Goal: Obtain resource: Download file/media

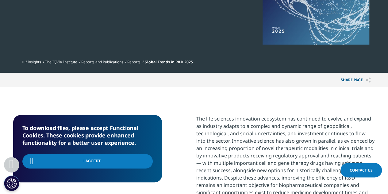
scroll to position [194, 362]
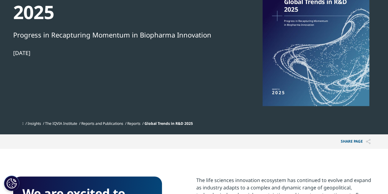
scroll to position [31, 0]
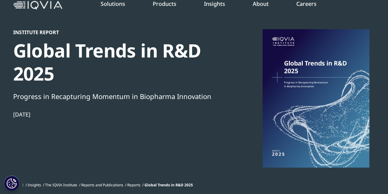
click at [306, 88] on div at bounding box center [316, 98] width 118 height 138
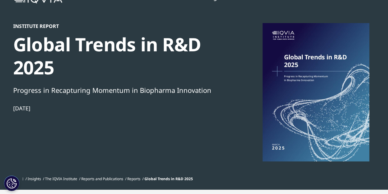
scroll to position [34, 0]
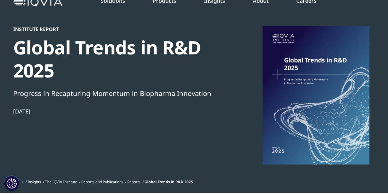
click at [106, 46] on div "Global Trends in R&D 2025" at bounding box center [118, 59] width 210 height 46
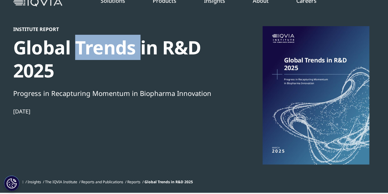
click at [106, 46] on div "Global Trends in R&D 2025" at bounding box center [118, 59] width 210 height 46
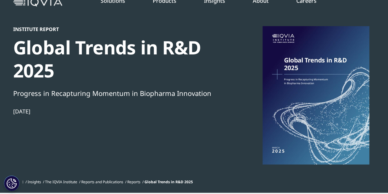
click at [315, 111] on div at bounding box center [316, 95] width 118 height 138
click at [236, 128] on div "Institute Report Global Trends in R&D 2025 Progress in Recapturing Momentum in …" at bounding box center [194, 101] width 362 height 150
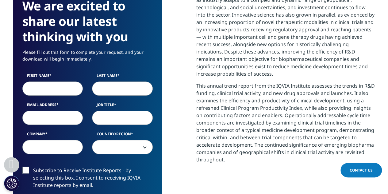
scroll to position [279, 0]
click at [49, 92] on input "First Name" at bounding box center [52, 88] width 61 height 14
type input "Fatma Safak"
type input "Isen"
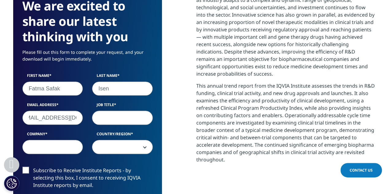
type input "safak.isen@roche.com"
type input "c"
click at [129, 112] on input "Chapter Assisstant" at bounding box center [122, 117] width 61 height 14
click at [131, 115] on input "Chapter Assisstant" at bounding box center [122, 117] width 61 height 14
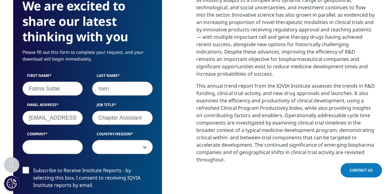
click at [132, 117] on input "Chapter Assistant" at bounding box center [122, 117] width 61 height 14
click at [69, 146] on input "Company" at bounding box center [52, 147] width 61 height 14
click at [133, 118] on input "Chapter Assisstant" at bounding box center [122, 117] width 61 height 14
type input "Chapter Assistant"
click at [48, 149] on input "Company" at bounding box center [52, 147] width 61 height 14
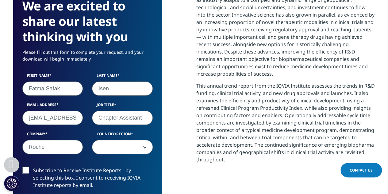
type input "Roche"
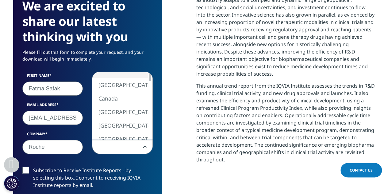
click at [109, 150] on span at bounding box center [122, 147] width 60 height 14
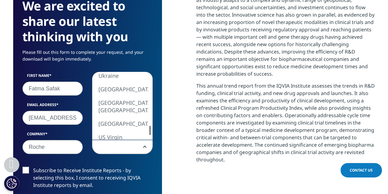
click at [154, 130] on div "We are excited to share our latest thinking with you Please fill out this form …" at bounding box center [87, 158] width 149 height 339
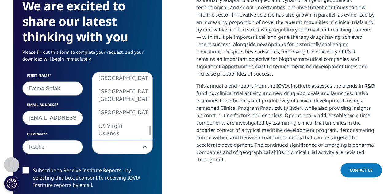
select select "Turkey"
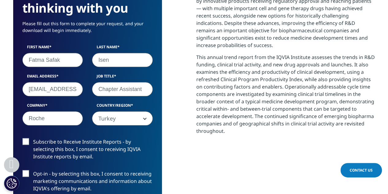
scroll to position [340, 0]
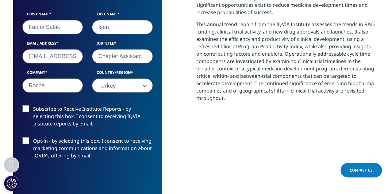
click at [23, 140] on label "Opt-in - by selecting this box, I consent to receiving marketing communications…" at bounding box center [87, 149] width 130 height 25
click at [33, 137] on input "Opt-in - by selecting this box, I consent to receiving marketing communications…" at bounding box center [33, 137] width 0 height 0
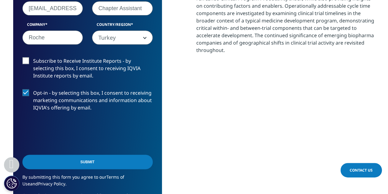
scroll to position [402, 0]
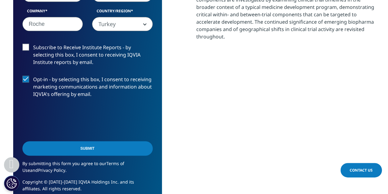
click at [60, 146] on input "Submit" at bounding box center [87, 148] width 130 height 14
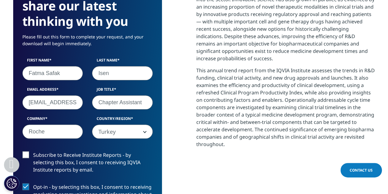
scroll to position [277, 0]
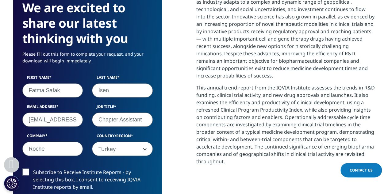
click at [25, 170] on label "Subscribe to Receive Institute Reports - by selecting this box, I consent to re…" at bounding box center [87, 180] width 130 height 25
click at [33, 168] on input "Subscribe to Receive Institute Reports - by selecting this box, I consent to re…" at bounding box center [33, 168] width 0 height 0
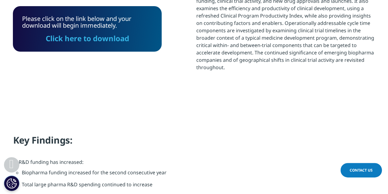
scroll to position [369, 0]
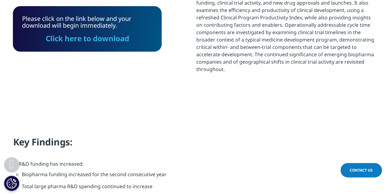
click at [87, 37] on link "Click here to download" at bounding box center [87, 38] width 83 height 10
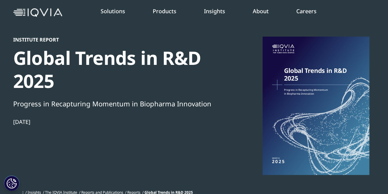
scroll to position [0, 0]
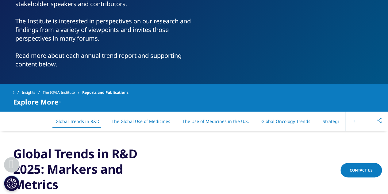
click at [156, 121] on link "The Global Use of Medicines" at bounding box center [141, 121] width 59 height 6
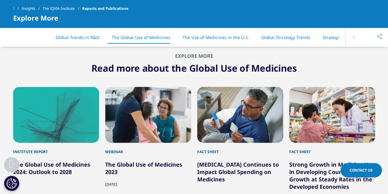
scroll to position [1689, 0]
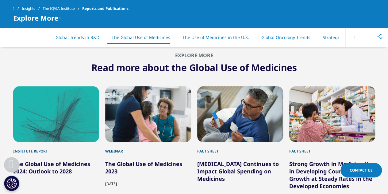
click at [291, 42] on li "Global Oncology Trends" at bounding box center [285, 37] width 61 height 18
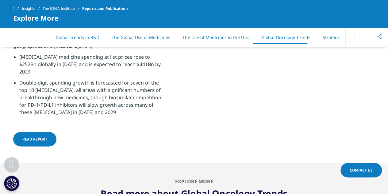
scroll to position [2638, 0]
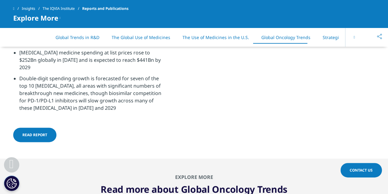
click at [356, 37] on button at bounding box center [354, 37] width 18 height 19
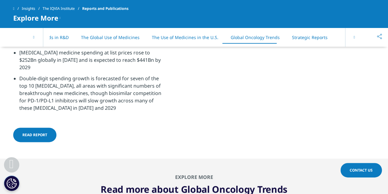
click at [356, 37] on button at bounding box center [354, 37] width 18 height 19
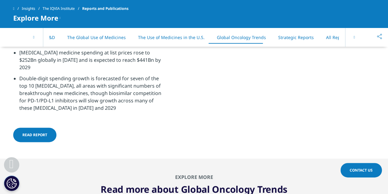
scroll to position [0, 52]
click at [286, 41] on li "Strategic Reports" at bounding box center [288, 37] width 48 height 18
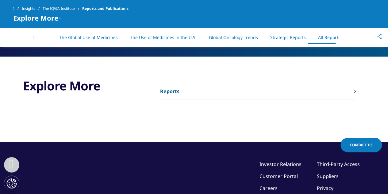
scroll to position [3225, 0]
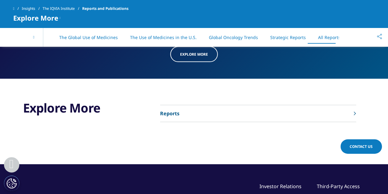
click at [250, 105] on link "Reports" at bounding box center [258, 113] width 196 height 17
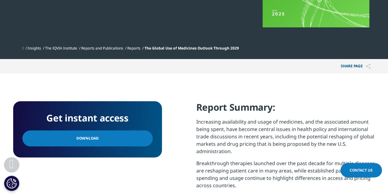
scroll to position [184, 0]
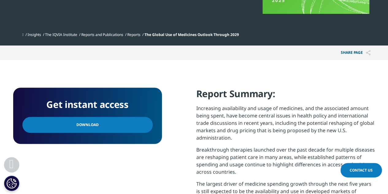
click at [86, 124] on span "Download" at bounding box center [87, 124] width 22 height 7
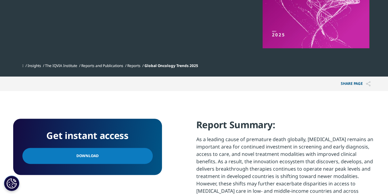
scroll to position [153, 0]
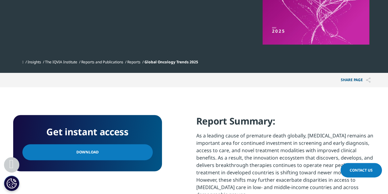
click at [91, 154] on span "Download" at bounding box center [87, 151] width 22 height 7
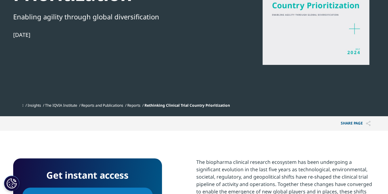
scroll to position [153, 0]
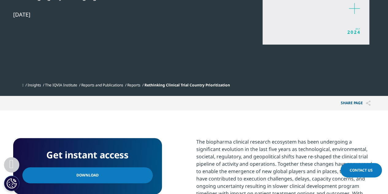
click at [83, 169] on link "Download" at bounding box center [87, 175] width 130 height 16
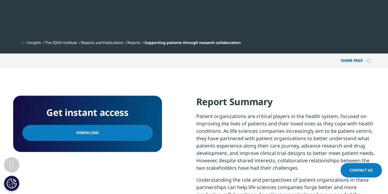
scroll to position [215, 0]
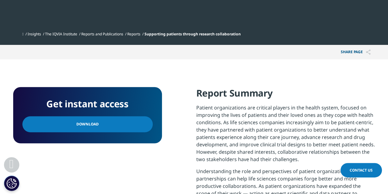
click at [85, 124] on span "Download" at bounding box center [87, 124] width 22 height 7
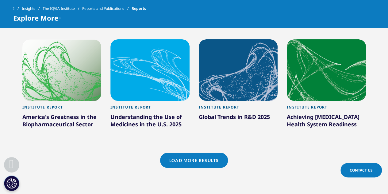
scroll to position [583, 0]
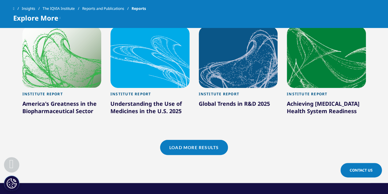
click at [207, 144] on link "Load More Results" at bounding box center [194, 147] width 68 height 15
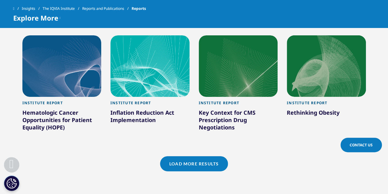
scroll to position [982, 0]
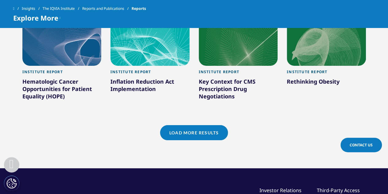
click at [219, 125] on link "Load More Results" at bounding box center [194, 132] width 68 height 15
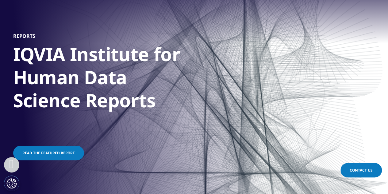
scroll to position [0, 0]
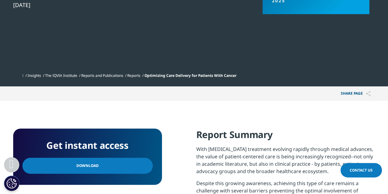
scroll to position [184, 0]
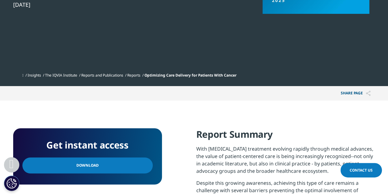
click at [74, 168] on link "Download" at bounding box center [87, 165] width 130 height 16
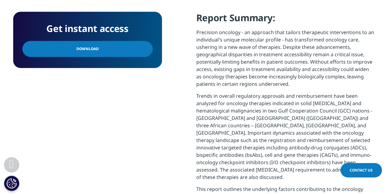
scroll to position [307, 0]
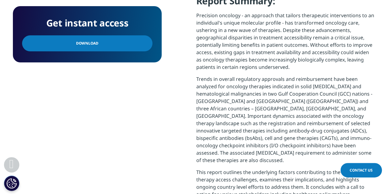
click at [111, 49] on link "Download" at bounding box center [87, 43] width 130 height 16
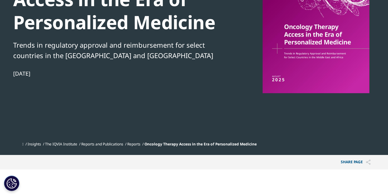
scroll to position [0, 0]
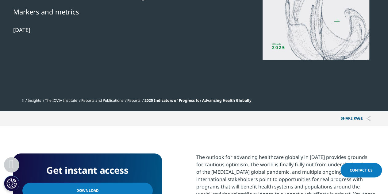
scroll to position [153, 0]
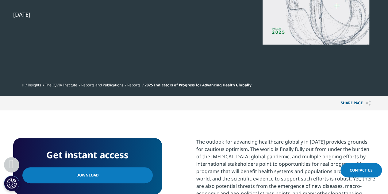
click at [98, 178] on link "Download" at bounding box center [87, 175] width 130 height 16
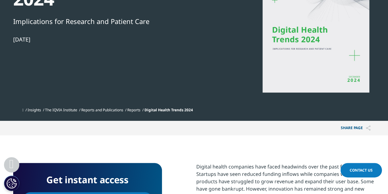
scroll to position [153, 0]
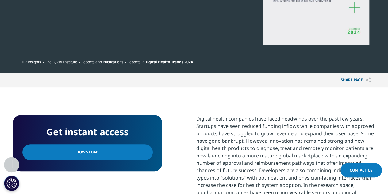
click at [113, 148] on link "Download" at bounding box center [87, 152] width 130 height 16
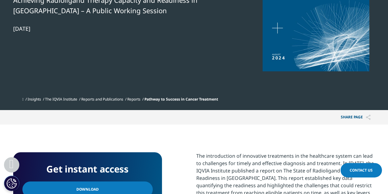
scroll to position [153, 0]
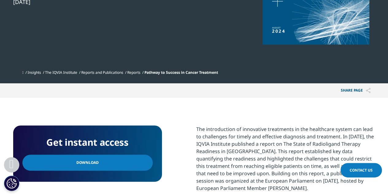
click at [113, 163] on link "Download" at bounding box center [87, 162] width 130 height 16
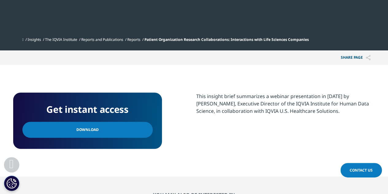
scroll to position [245, 0]
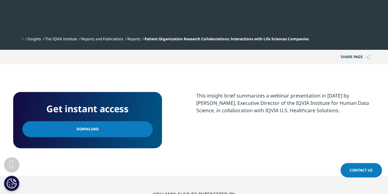
click at [64, 132] on link "Download" at bounding box center [87, 129] width 130 height 16
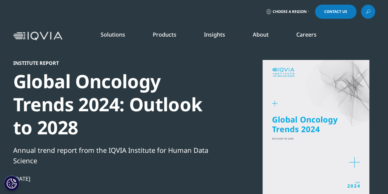
click at [157, 123] on div "Global Oncology Trends 2024: Outlook to 2028" at bounding box center [118, 104] width 210 height 69
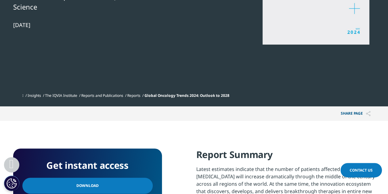
scroll to position [215, 0]
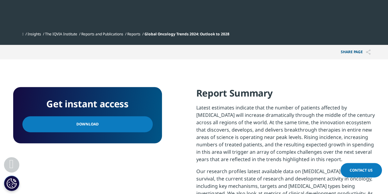
click at [108, 128] on link "Download" at bounding box center [87, 124] width 130 height 16
